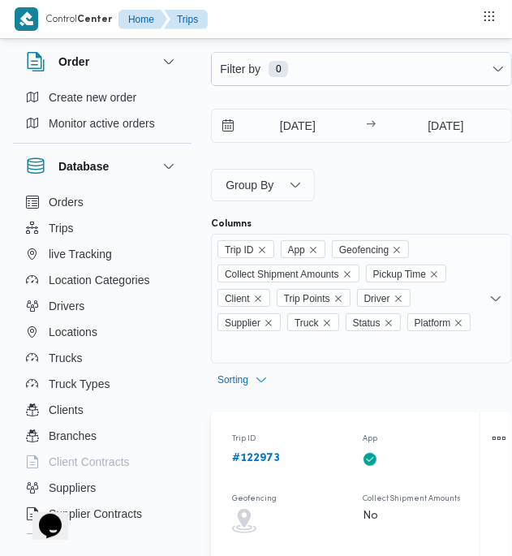
click at [266, 460] on b "# 122973" at bounding box center [256, 458] width 48 height 11
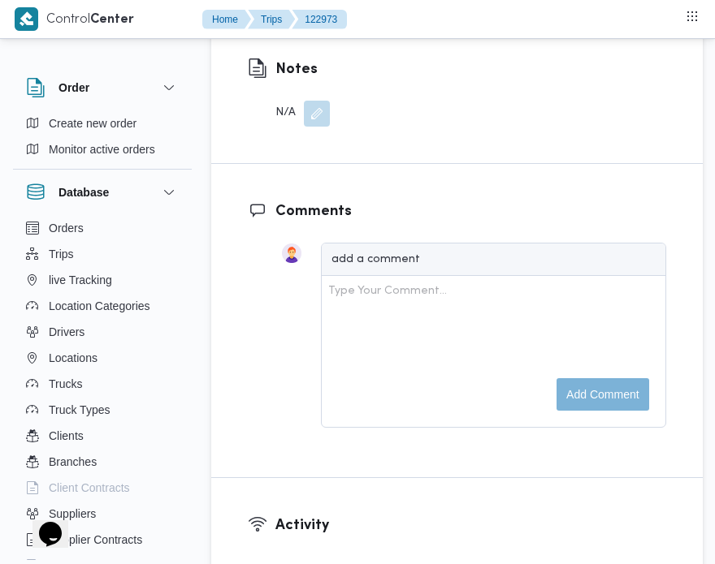
scroll to position [3187, 0]
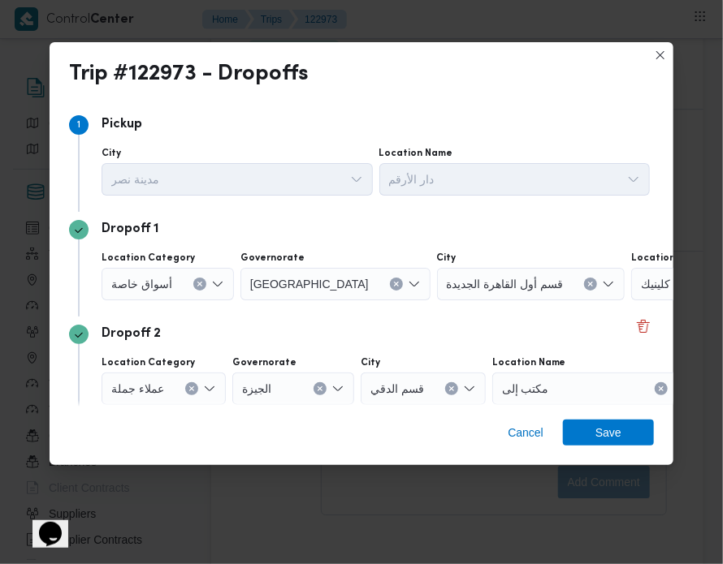
scroll to position [63, 0]
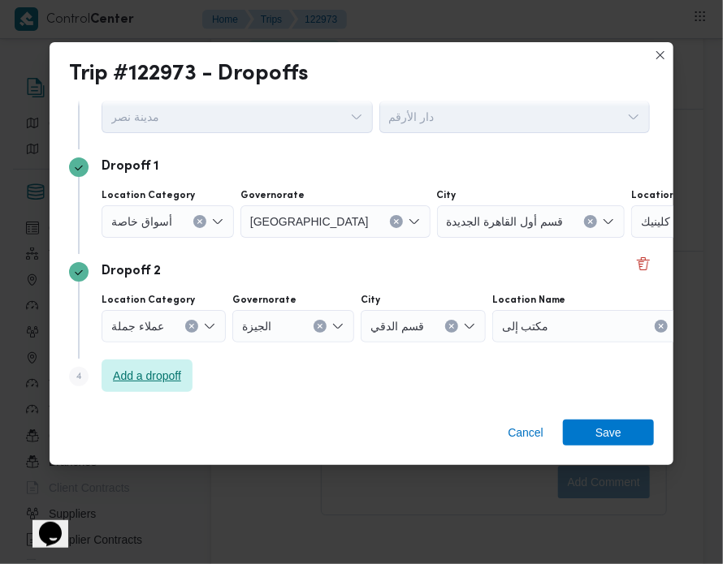
click at [166, 380] on span "Add a dropoff" at bounding box center [147, 375] width 68 height 19
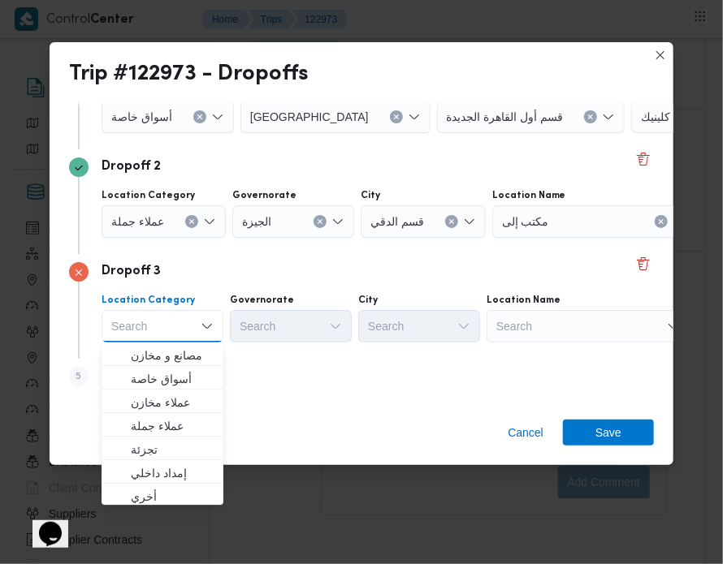
click at [132, 317] on div "Search" at bounding box center [163, 326] width 122 height 32
click at [162, 448] on span "تجزئة" at bounding box center [172, 449] width 83 height 19
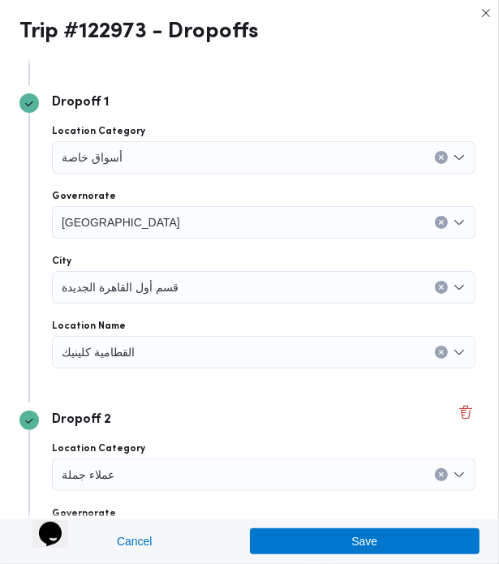
scroll to position [747, 0]
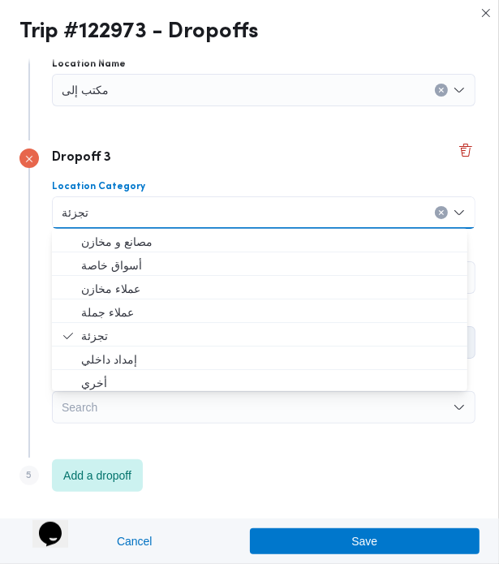
click at [244, 205] on div "تجزئة" at bounding box center [264, 213] width 424 height 32
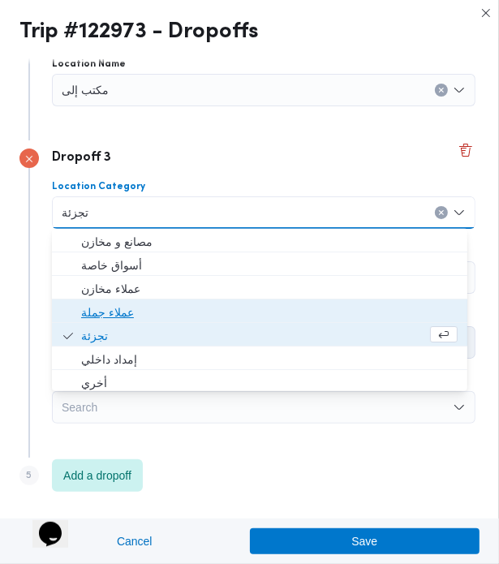
click at [212, 304] on span "عملاء جملة" at bounding box center [269, 312] width 377 height 19
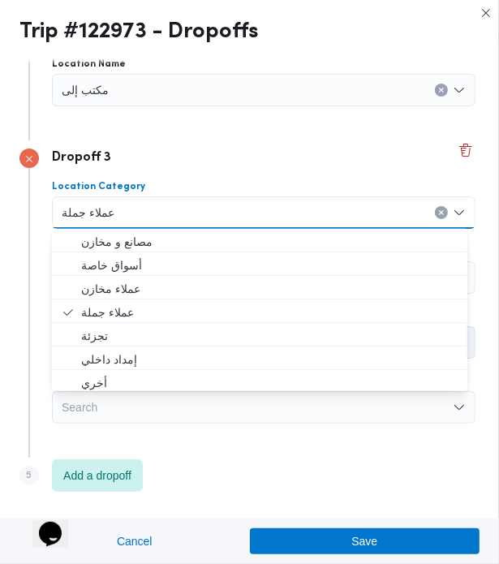
click at [161, 222] on div "عملاء جملة" at bounding box center [264, 213] width 424 height 32
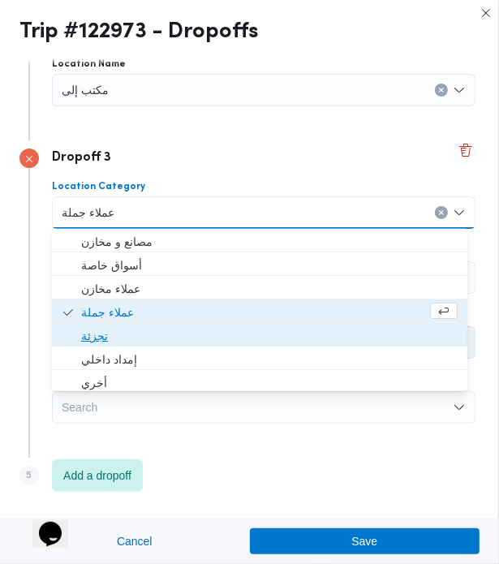
click at [172, 331] on span "تجزئة" at bounding box center [269, 335] width 377 height 19
